Goal: Task Accomplishment & Management: Use online tool/utility

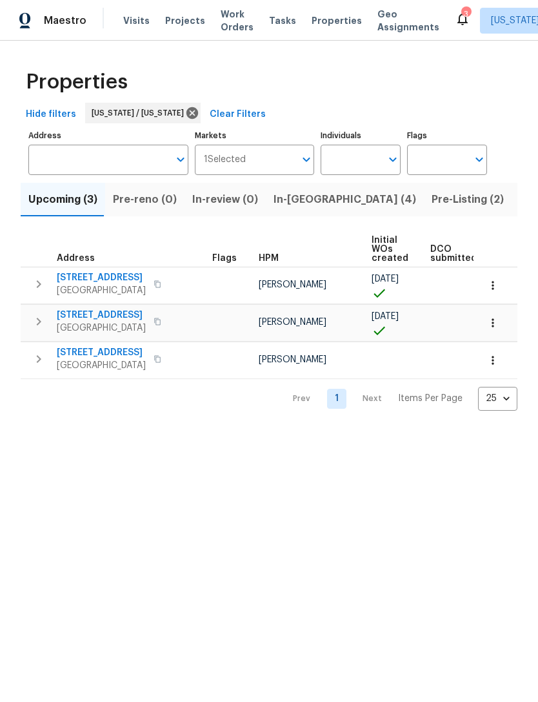
click at [293, 196] on span "In-[GEOGRAPHIC_DATA] (4)" at bounding box center [345, 199] width 143 height 18
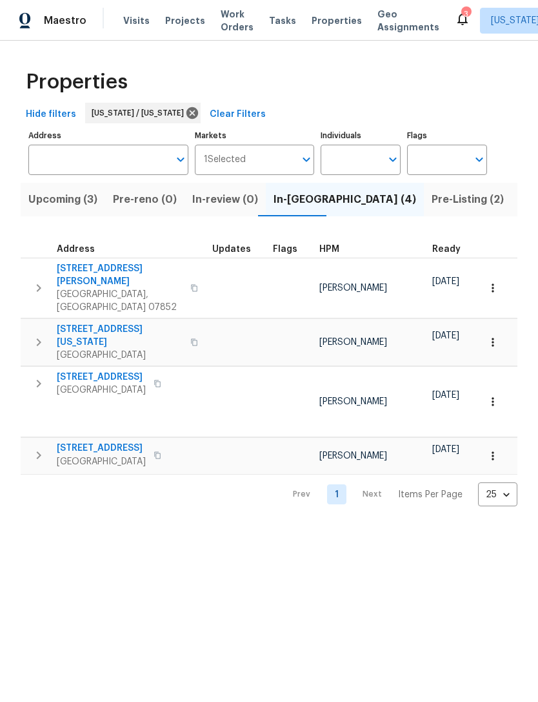
click at [432, 203] on span "Pre-Listing (2)" at bounding box center [468, 199] width 72 height 18
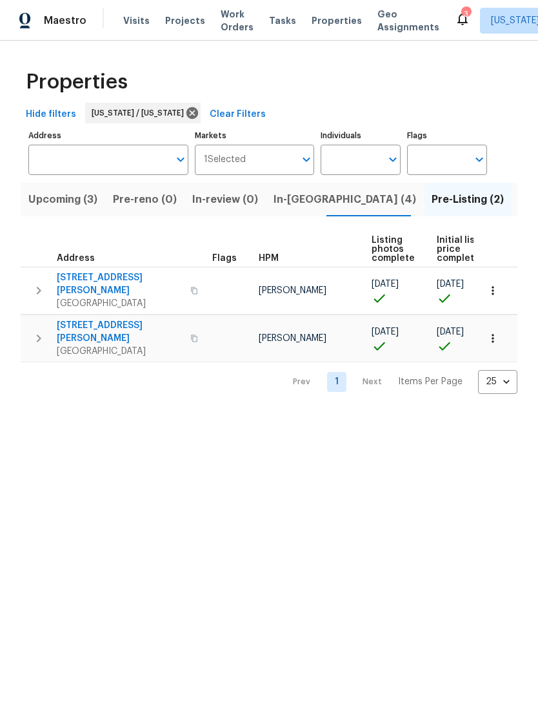
click at [103, 319] on span "[STREET_ADDRESS][PERSON_NAME]" at bounding box center [120, 332] width 126 height 26
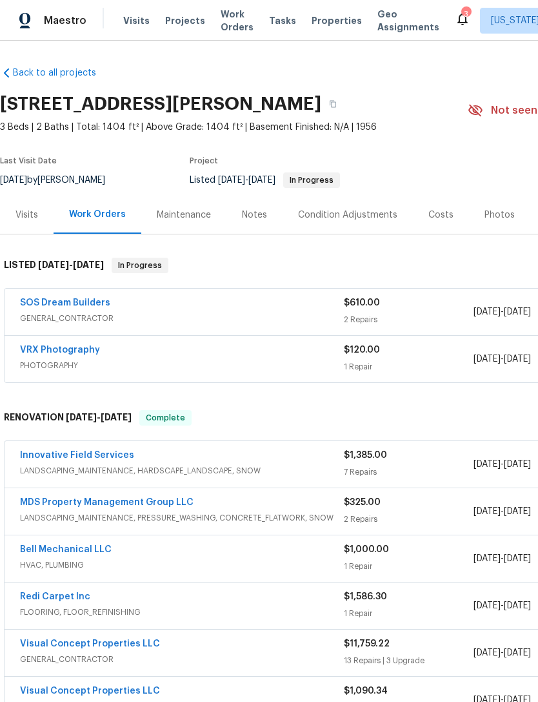
click at [327, 26] on span "Properties" at bounding box center [337, 20] width 50 height 13
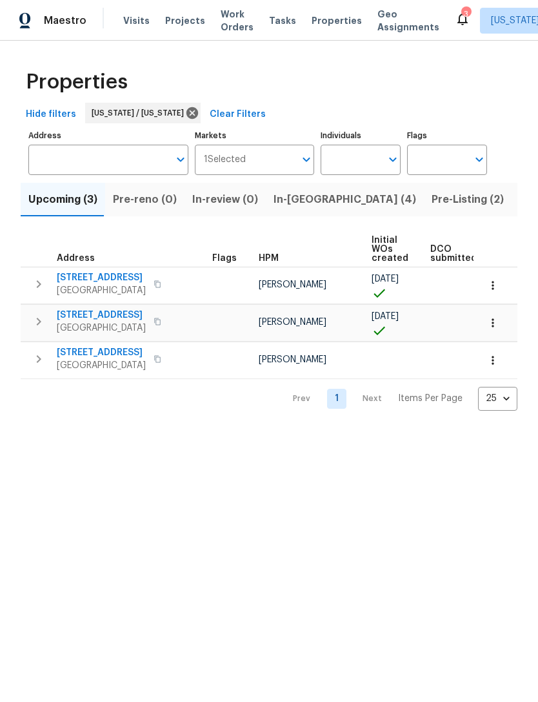
click at [295, 194] on span "In-[GEOGRAPHIC_DATA] (4)" at bounding box center [345, 199] width 143 height 18
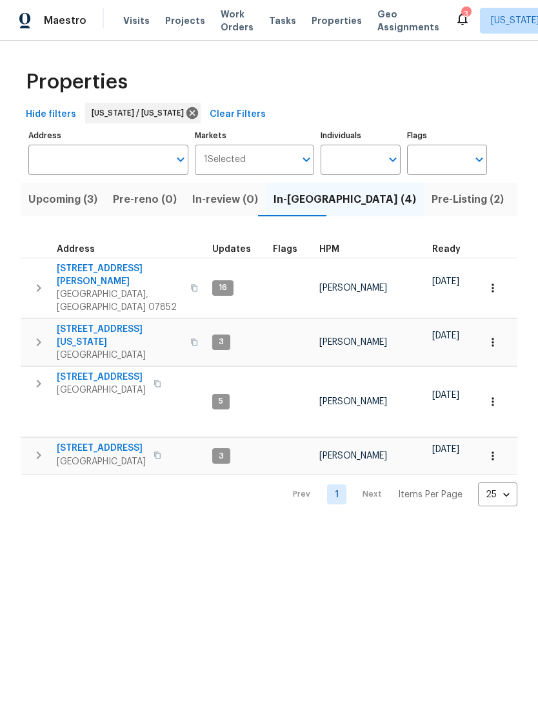
click at [98, 269] on span "[STREET_ADDRESS][PERSON_NAME]" at bounding box center [120, 275] width 126 height 26
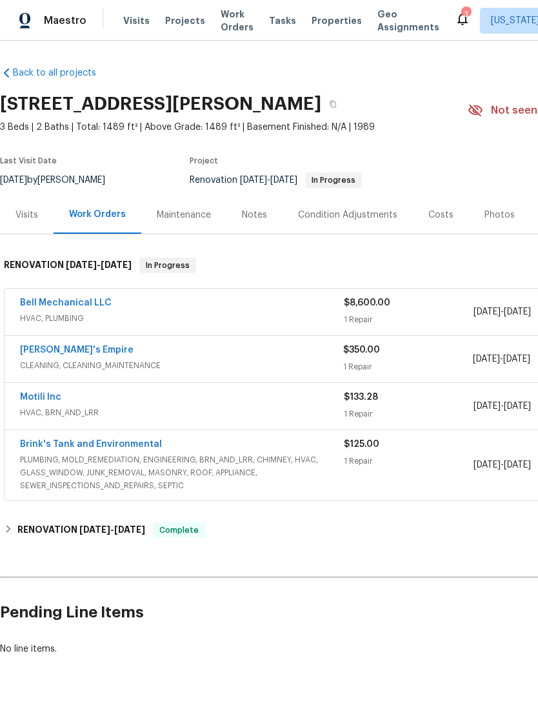
click at [89, 303] on link "Bell Mechanical LLC" at bounding box center [66, 302] width 92 height 9
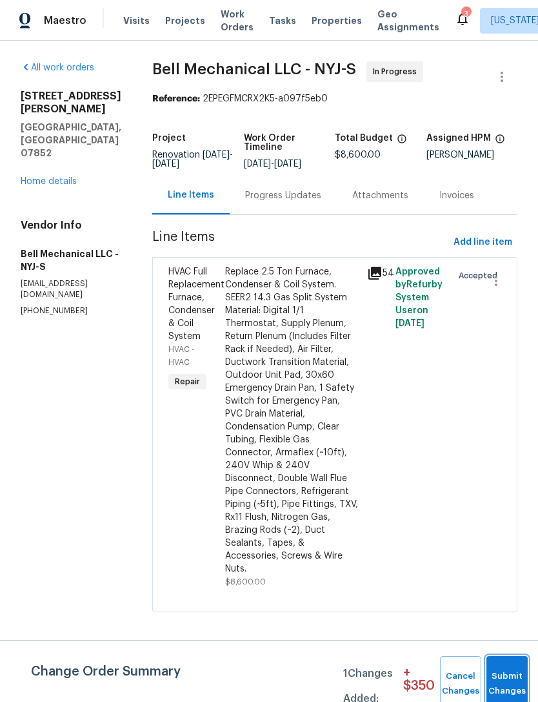
click at [506, 672] on button "Submit Changes" at bounding box center [507, 684] width 41 height 56
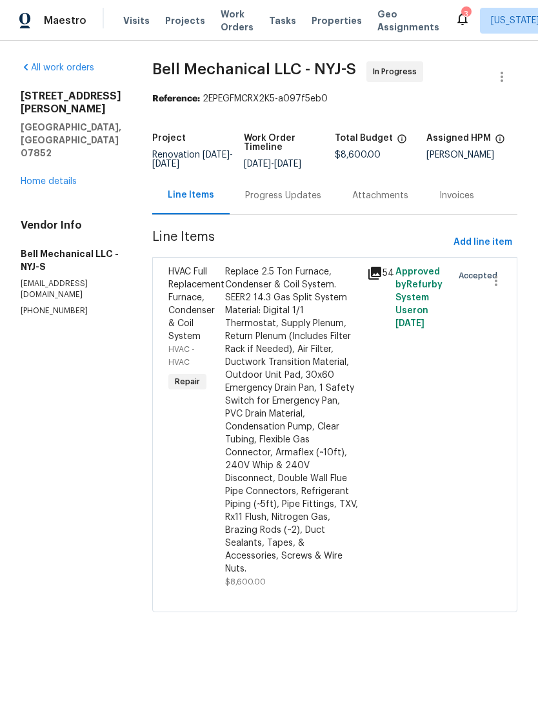
click at [322, 427] on div "Replace 2.5 Ton Furnace, Condenser & Coil System. SEER2 14.3 Gas Split System M…" at bounding box center [292, 420] width 134 height 310
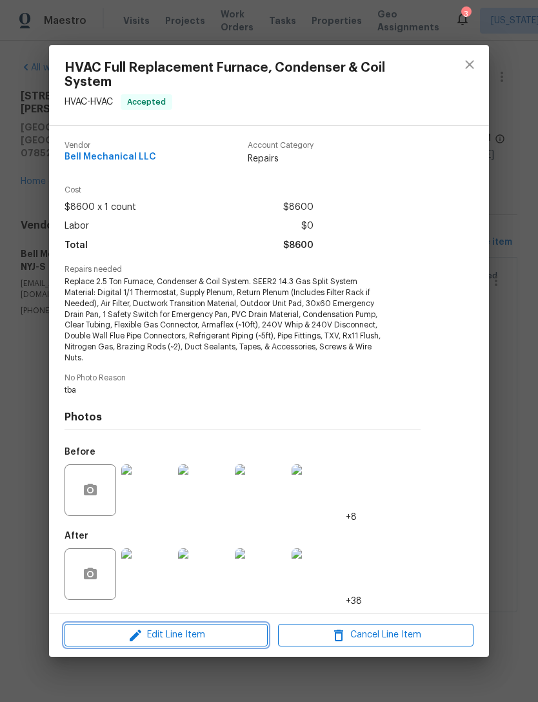
click at [232, 635] on span "Edit Line Item" at bounding box center [166, 635] width 196 height 16
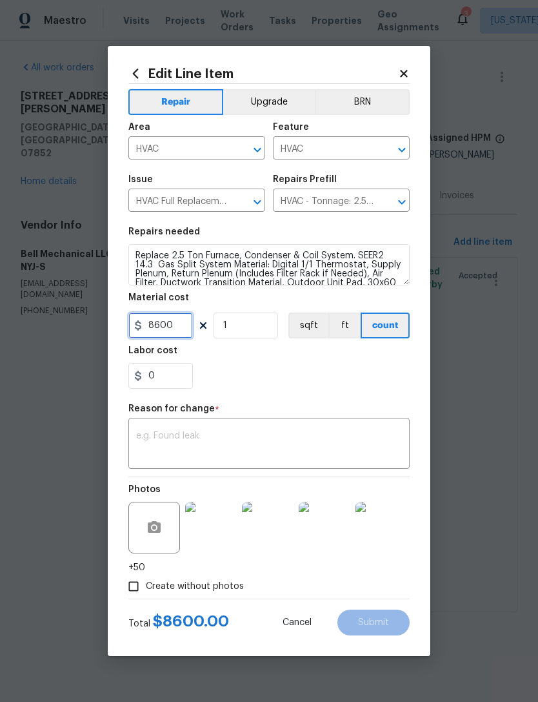
click at [185, 322] on input "8600" at bounding box center [160, 325] width 65 height 26
type input "8850"
click at [349, 436] on textarea at bounding box center [269, 444] width 266 height 27
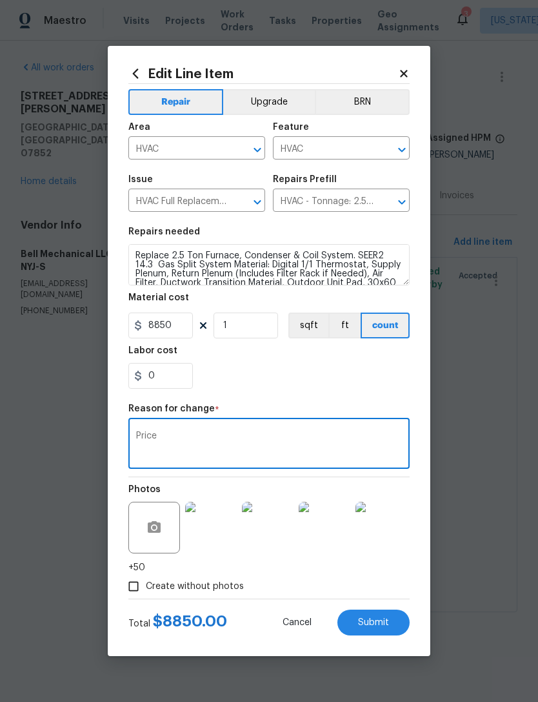
type textarea "Price"
click at [312, 375] on div "0" at bounding box center [269, 376] width 282 height 26
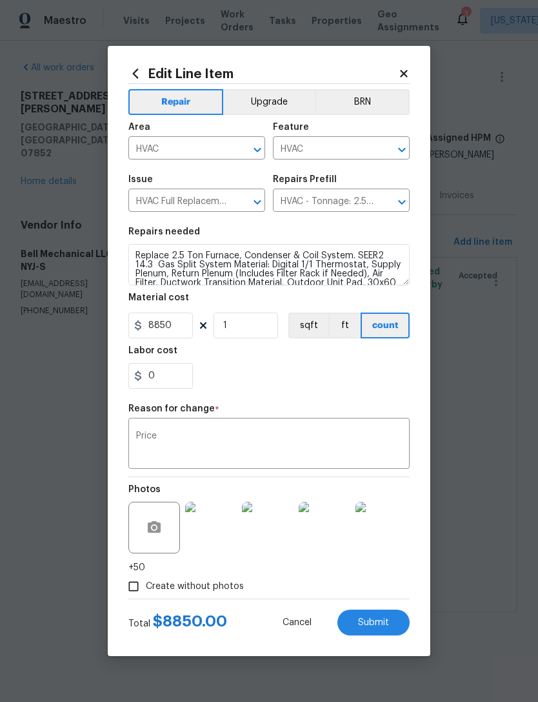
click at [387, 615] on button "Submit" at bounding box center [374, 622] width 72 height 26
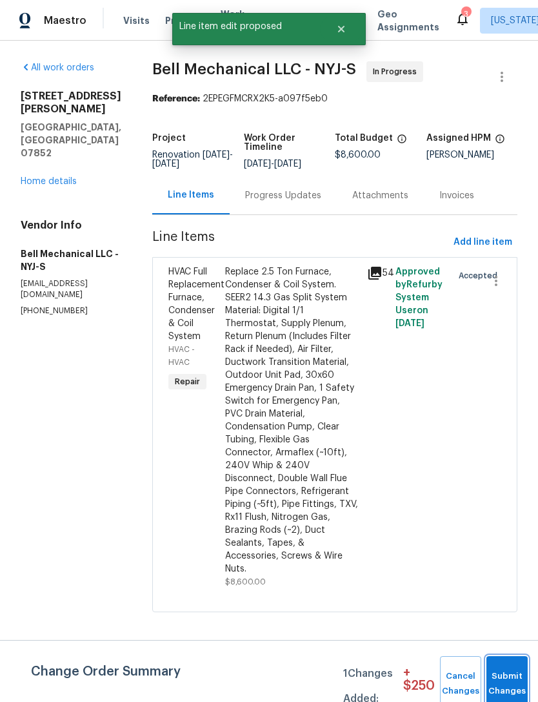
click at [504, 662] on button "Submit Changes" at bounding box center [507, 684] width 41 height 56
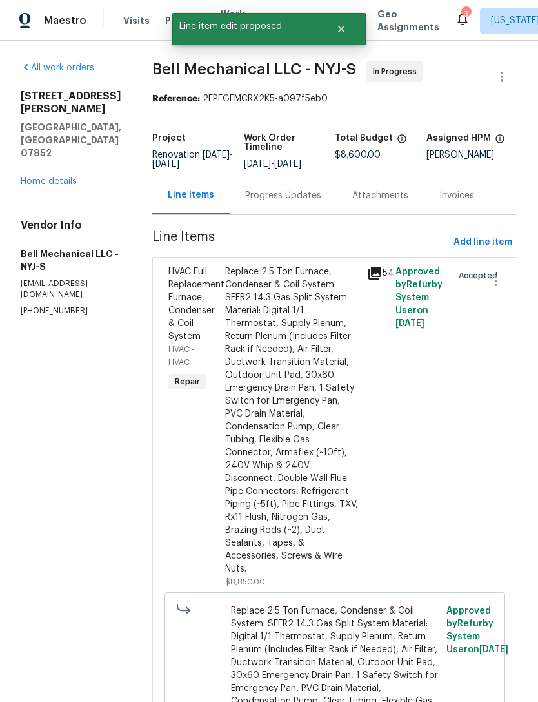
click at [71, 177] on link "Home details" at bounding box center [49, 181] width 56 height 9
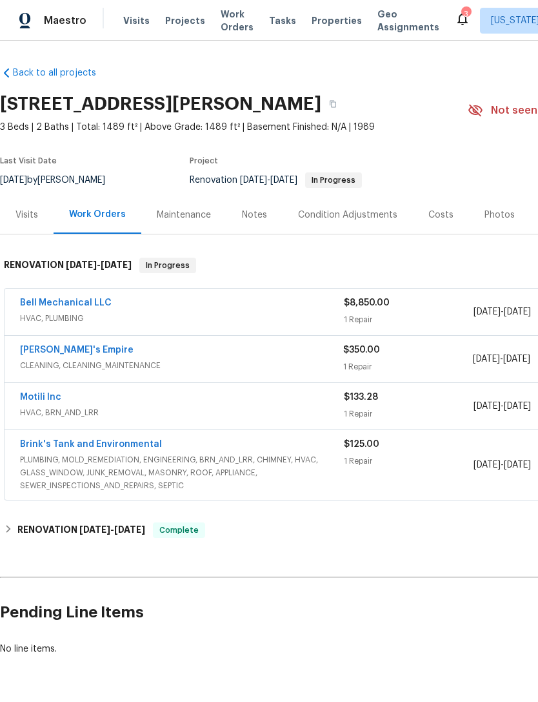
click at [230, 33] on span "Work Orders" at bounding box center [237, 21] width 33 height 26
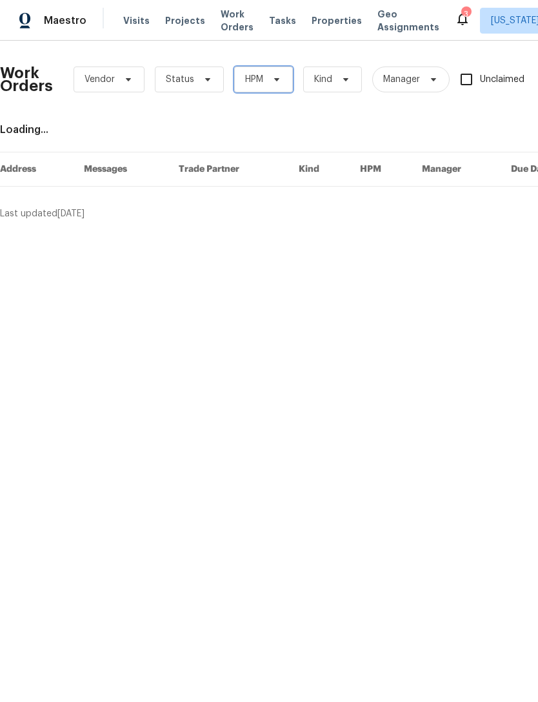
click at [273, 83] on icon at bounding box center [277, 79] width 10 height 10
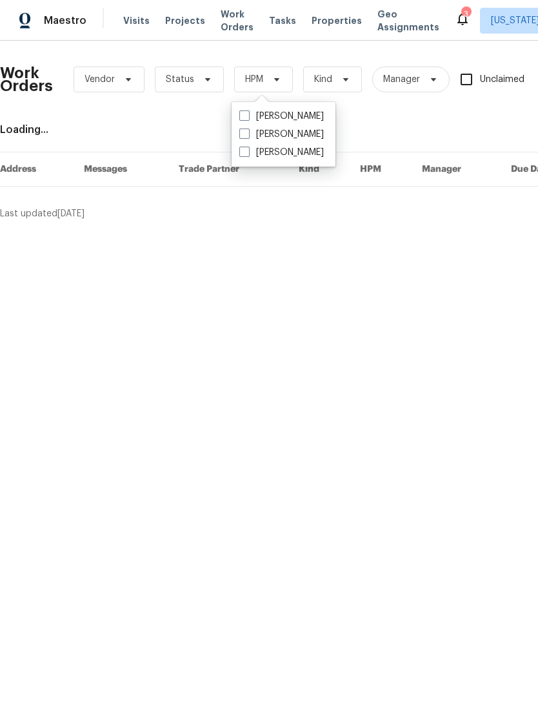
click at [285, 132] on label "[PERSON_NAME]" at bounding box center [282, 134] width 85 height 13
click at [248, 132] on input "[PERSON_NAME]" at bounding box center [244, 132] width 8 height 8
checkbox input "true"
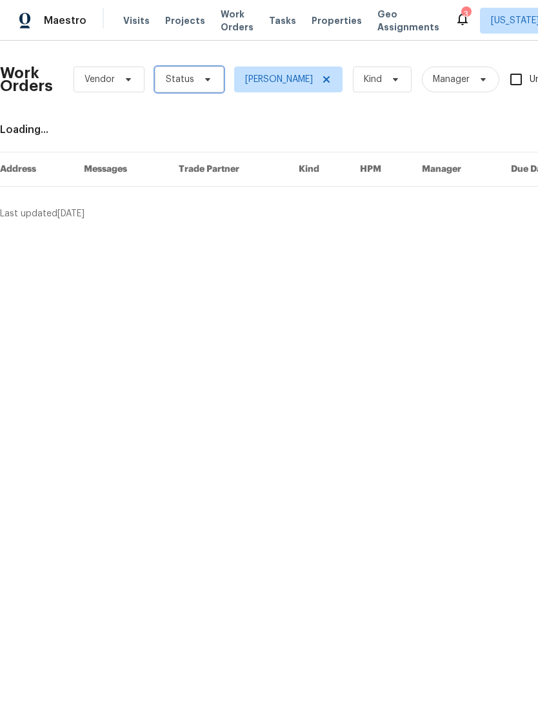
click at [211, 80] on span "Status" at bounding box center [189, 80] width 69 height 26
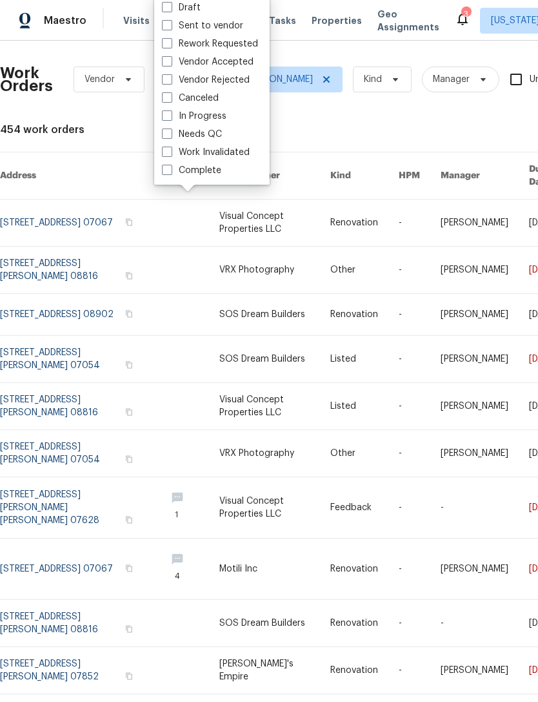
click at [215, 136] on label "Needs QC" at bounding box center [192, 134] width 60 height 13
click at [170, 136] on input "Needs QC" at bounding box center [166, 132] width 8 height 8
checkbox input "true"
